Goal: Navigation & Orientation: Find specific page/section

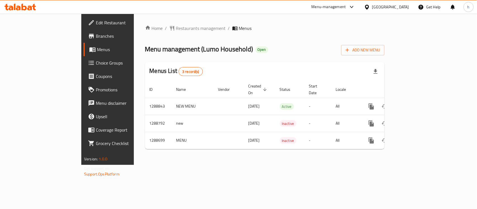
click at [400, 5] on div "Qatar" at bounding box center [390, 7] width 37 height 6
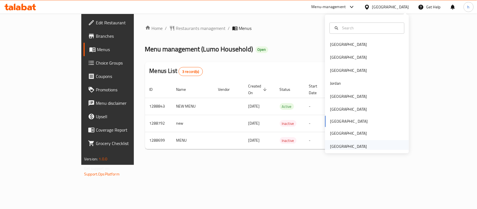
click at [363, 146] on div "[GEOGRAPHIC_DATA]" at bounding box center [348, 146] width 46 height 13
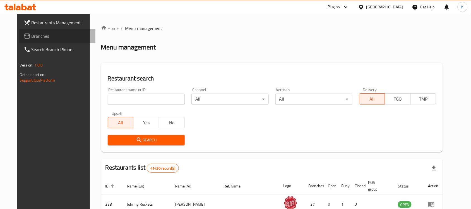
click at [32, 37] on span "Branches" at bounding box center [62, 36] width 60 height 7
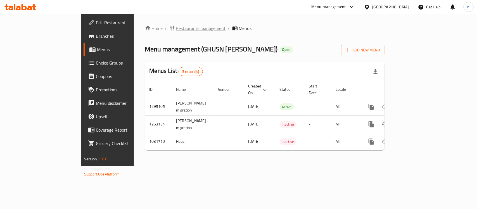
click at [176, 25] on span "Restaurants management" at bounding box center [201, 28] width 50 height 7
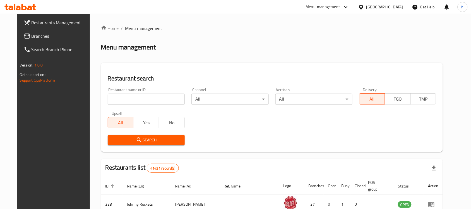
click at [32, 37] on span "Branches" at bounding box center [62, 36] width 60 height 7
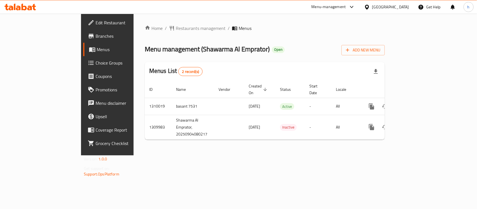
click at [185, 155] on div "Home / Restaurants management / Menus Menu management ( Shawarma Al Emprator ) …" at bounding box center [265, 85] width 262 height 142
click at [176, 27] on span "Restaurants management" at bounding box center [201, 28] width 50 height 7
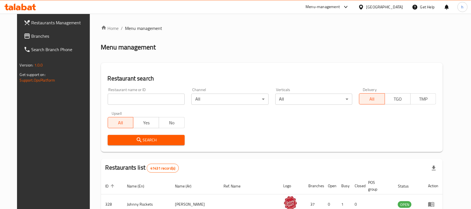
click at [32, 37] on span "Branches" at bounding box center [62, 36] width 60 height 7
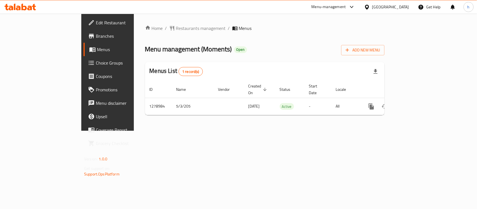
click at [154, 131] on div "Home / Restaurants management / Menus Menu management ( Moments ) Open Add New …" at bounding box center [265, 72] width 262 height 117
click at [398, 5] on div "[GEOGRAPHIC_DATA]" at bounding box center [390, 7] width 37 height 6
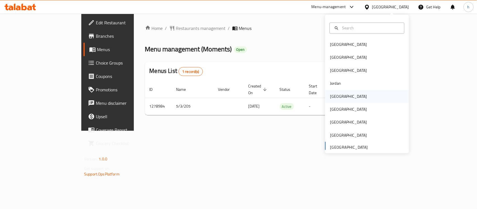
click at [341, 98] on div "[GEOGRAPHIC_DATA]" at bounding box center [367, 96] width 84 height 13
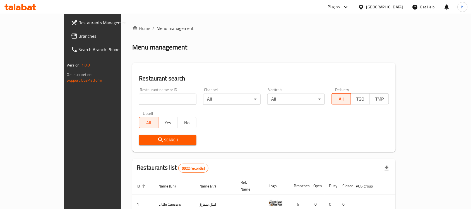
click at [79, 36] on span "Branches" at bounding box center [109, 36] width 60 height 7
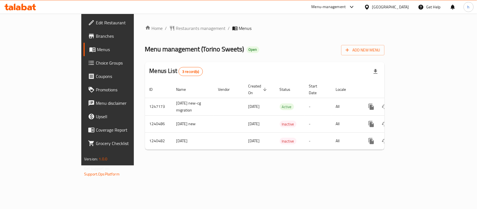
click at [175, 165] on div "Home / Restaurants management / Menus Menu management ( [GEOGRAPHIC_DATA] Sweet…" at bounding box center [265, 90] width 262 height 152
click at [372, 5] on div at bounding box center [368, 7] width 8 height 6
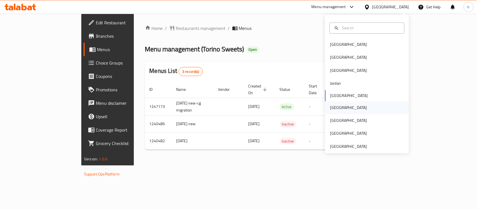
click at [337, 110] on div "[GEOGRAPHIC_DATA]" at bounding box center [348, 107] width 46 height 13
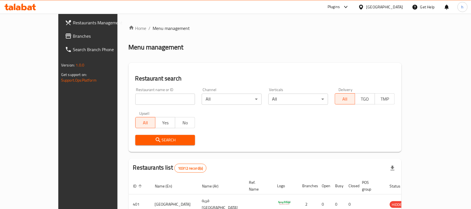
click at [73, 36] on span "Branches" at bounding box center [103, 36] width 60 height 7
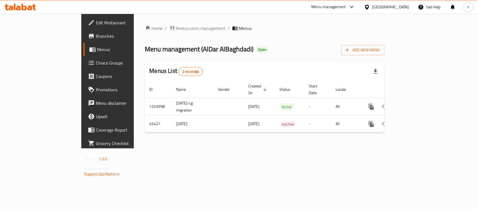
drag, startPoint x: 126, startPoint y: 146, endPoint x: 120, endPoint y: 99, distance: 46.5
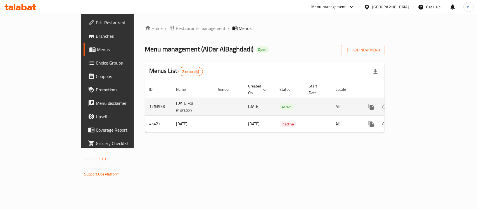
click at [134, 144] on div "Home / Restaurants management / Menus Menu management ( AlDar AlBaghdadi ) Open…" at bounding box center [265, 81] width 262 height 135
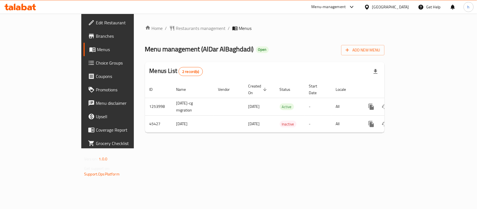
click at [370, 5] on icon at bounding box center [367, 7] width 6 height 6
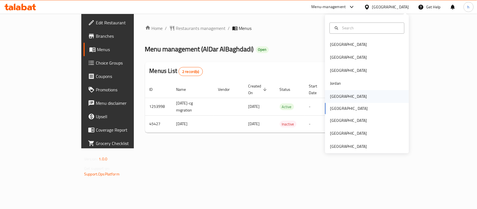
click at [340, 96] on div "[GEOGRAPHIC_DATA]" at bounding box center [348, 96] width 46 height 13
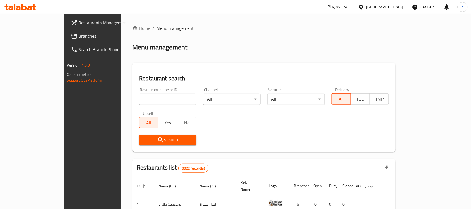
click at [79, 33] on span "Branches" at bounding box center [109, 36] width 60 height 7
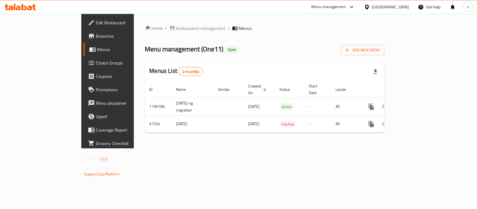
click at [177, 148] on div "Home / Restaurants management / Menus Menu management ( One11 ) Open Add New Me…" at bounding box center [265, 81] width 262 height 135
click at [401, 6] on div "[GEOGRAPHIC_DATA]" at bounding box center [390, 7] width 37 height 6
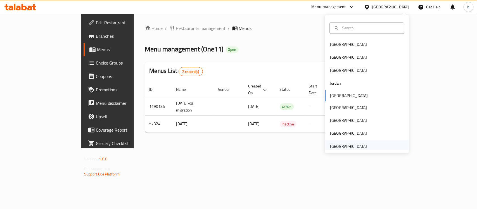
click at [347, 144] on div "[GEOGRAPHIC_DATA]" at bounding box center [348, 146] width 37 height 6
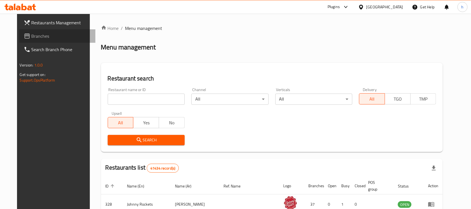
click at [32, 33] on span "Branches" at bounding box center [62, 36] width 60 height 7
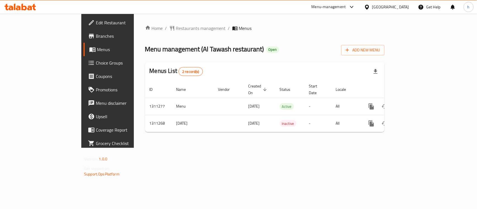
click at [139, 140] on div "Home / Restaurants management / Menus Menu management ( Al Tawash restaurant ) …" at bounding box center [265, 81] width 262 height 134
click at [392, 7] on div "[GEOGRAPHIC_DATA]" at bounding box center [390, 7] width 37 height 6
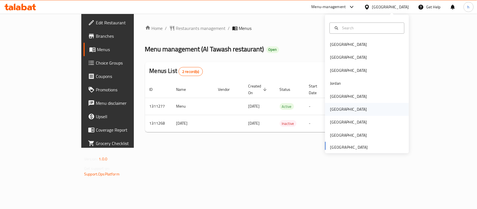
click at [332, 112] on div "Oman" at bounding box center [348, 109] width 37 height 6
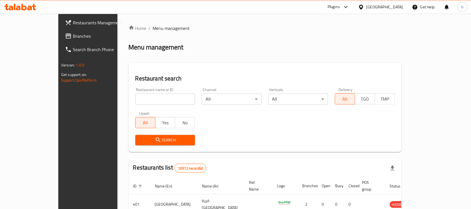
click at [73, 34] on span "Branches" at bounding box center [103, 36] width 60 height 7
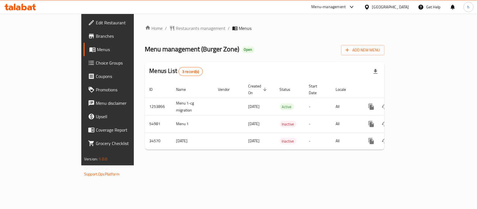
click at [234, 165] on div "Home / Restaurants management / Menus Menu management ( Burger Zone ) Open Add …" at bounding box center [265, 90] width 262 height 152
click at [403, 4] on div "[GEOGRAPHIC_DATA]" at bounding box center [390, 7] width 37 height 6
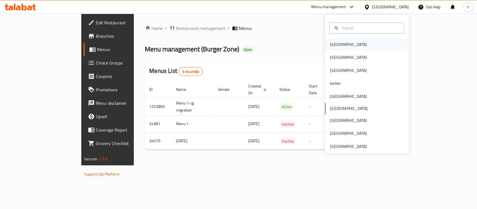
click at [348, 44] on div "[GEOGRAPHIC_DATA]" at bounding box center [367, 44] width 84 height 13
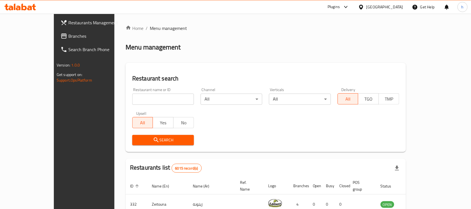
click at [68, 38] on span "Branches" at bounding box center [98, 36] width 60 height 7
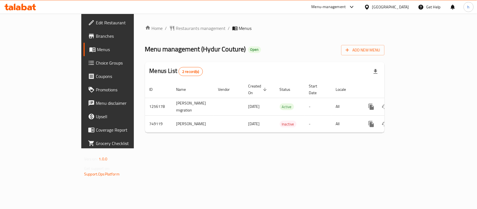
click at [139, 148] on div "Home / Restaurants management / Menus Menu management ( Hydur Couture ) Open Ad…" at bounding box center [265, 81] width 262 height 135
click at [400, 6] on div "Bahrain" at bounding box center [390, 7] width 37 height 6
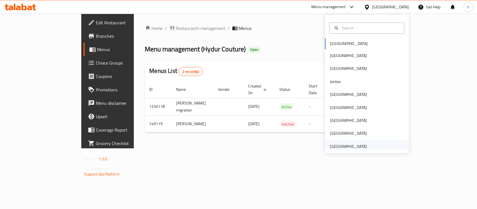
click at [343, 144] on div "[GEOGRAPHIC_DATA]" at bounding box center [348, 146] width 37 height 6
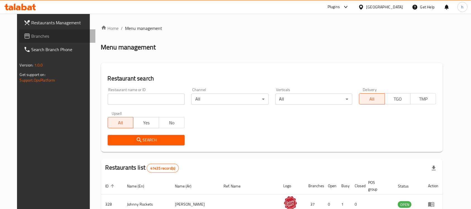
click at [23, 31] on link "Branches" at bounding box center [57, 35] width 77 height 13
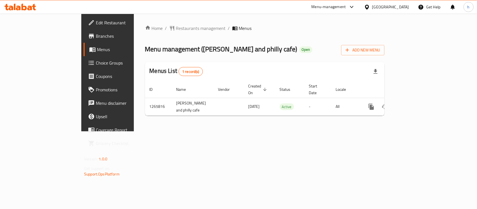
click at [230, 131] on div "Home / Restaurants management / Menus Menu management ( [PERSON_NAME] and phill…" at bounding box center [265, 73] width 262 height 118
